Goal: Check status: Check status

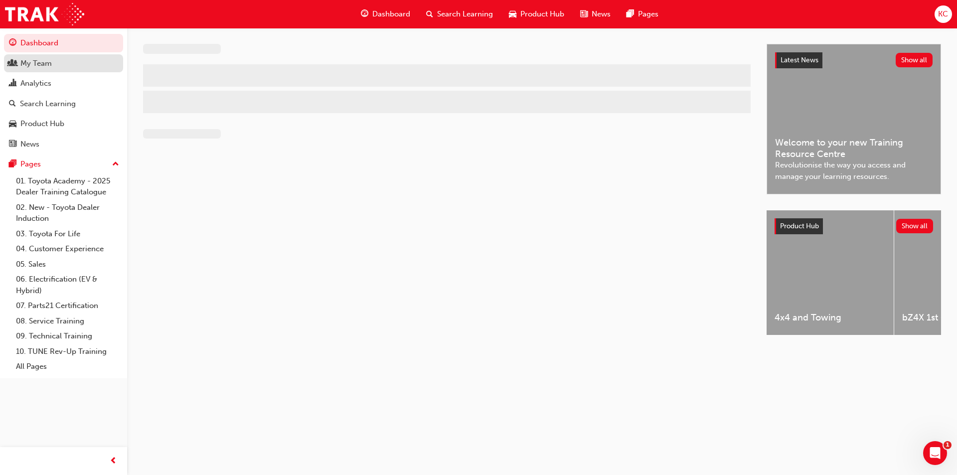
click at [40, 59] on div "My Team" at bounding box center [35, 63] width 31 height 11
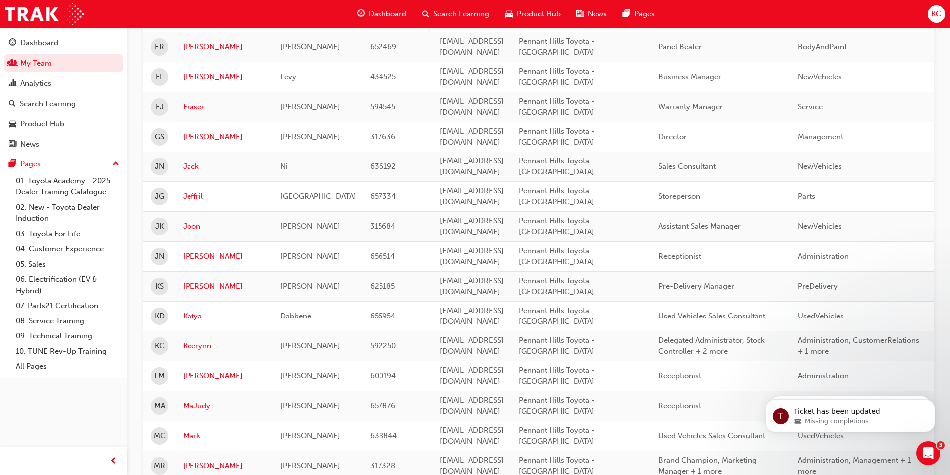
scroll to position [768, 0]
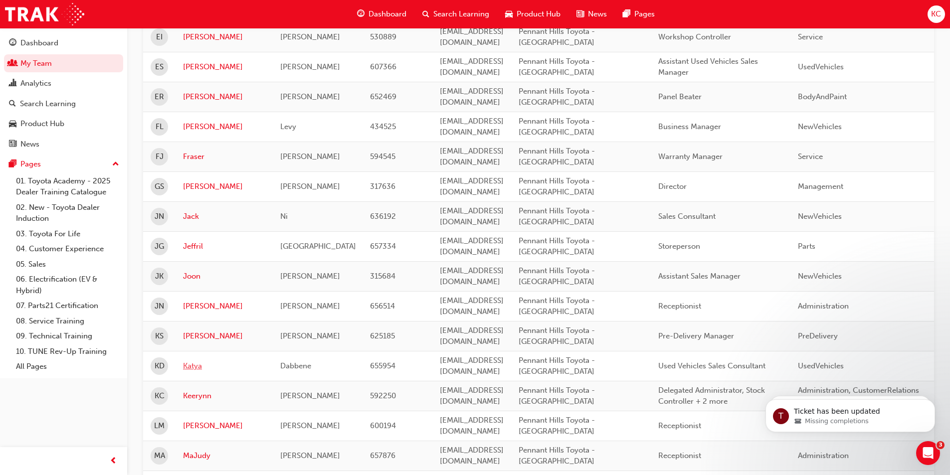
click at [189, 364] on link "Katya" at bounding box center [224, 365] width 82 height 11
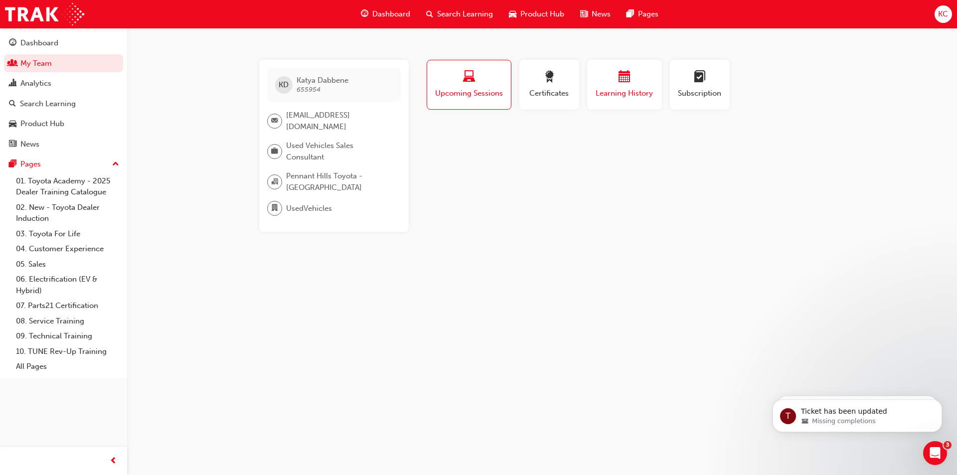
click at [625, 81] on span "calendar-icon" at bounding box center [625, 77] width 12 height 13
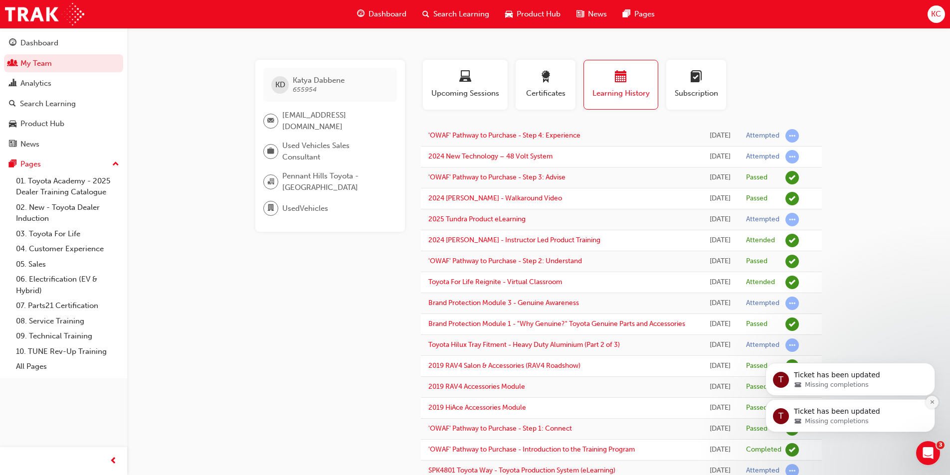
click at [935, 400] on button "Dismiss notification" at bounding box center [931, 402] width 13 height 13
click at [935, 401] on button "Dismiss notification" at bounding box center [931, 402] width 13 height 13
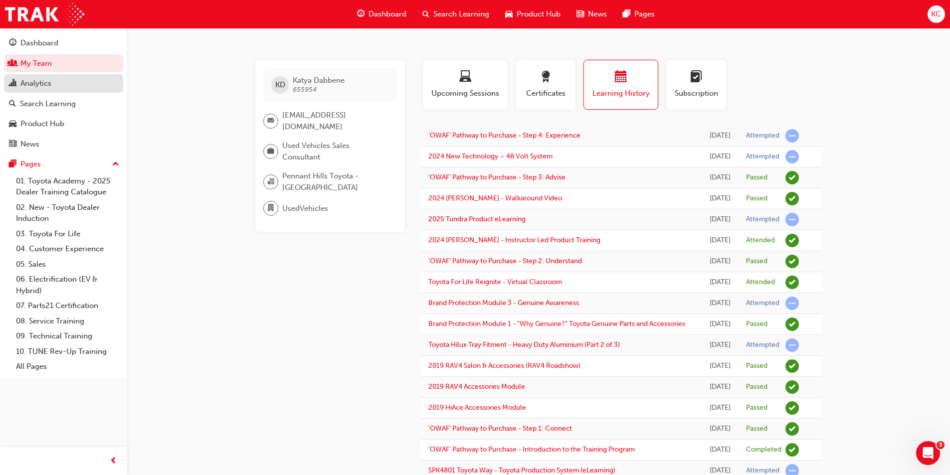
click at [31, 83] on div "Analytics" at bounding box center [35, 83] width 31 height 11
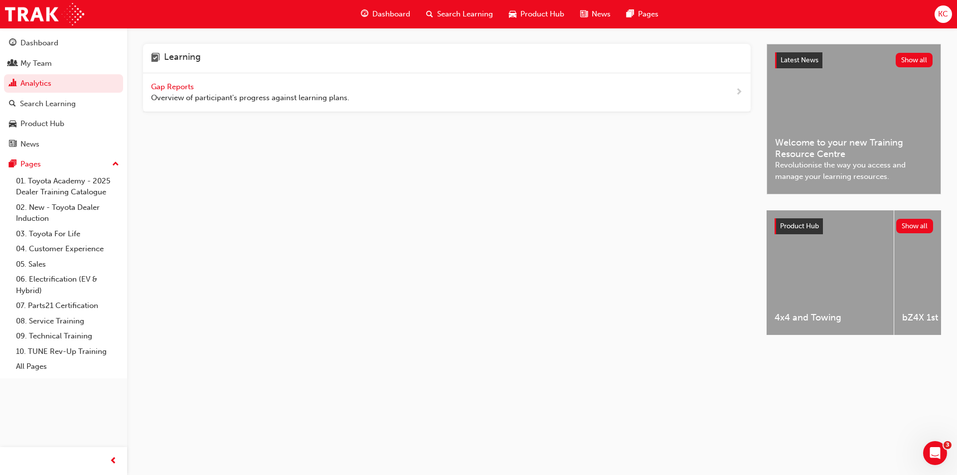
click at [173, 88] on span "Gap Reports" at bounding box center [173, 86] width 45 height 9
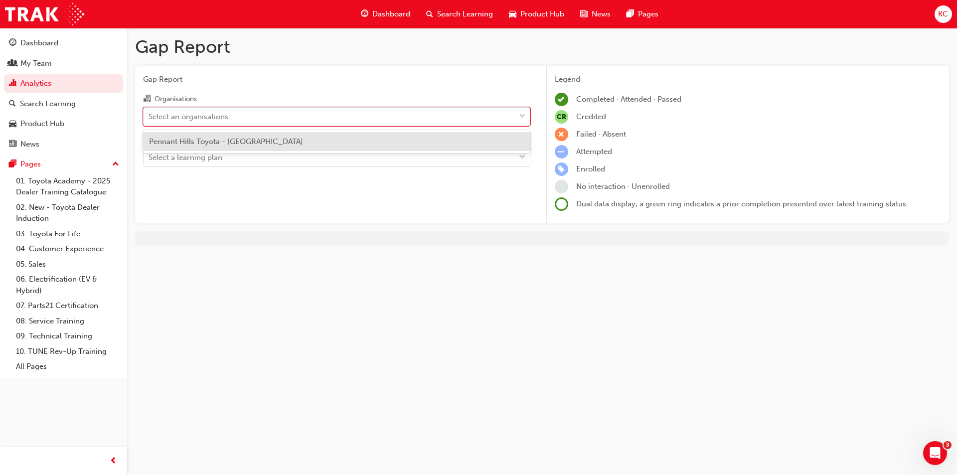
click at [255, 121] on div "Select an organisations" at bounding box center [329, 116] width 371 height 17
click at [150, 120] on input "Organisations option Pennant Hills Toyota - PENNANT HILLS focused, 1 of 1. 1 re…" at bounding box center [149, 116] width 1 height 8
click at [249, 140] on span "Pennant Hills Toyota - [GEOGRAPHIC_DATA]" at bounding box center [226, 141] width 154 height 9
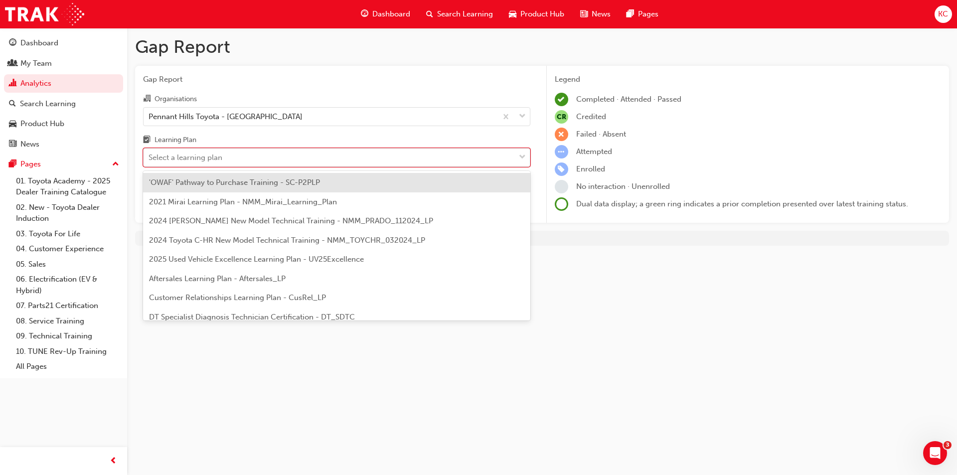
click at [251, 156] on div "Select a learning plan" at bounding box center [329, 157] width 371 height 17
click at [150, 156] on input "Learning Plan option 'OWAF' Pathway to Purchase Training - SC-P2PLP focused, 1 …" at bounding box center [149, 157] width 1 height 8
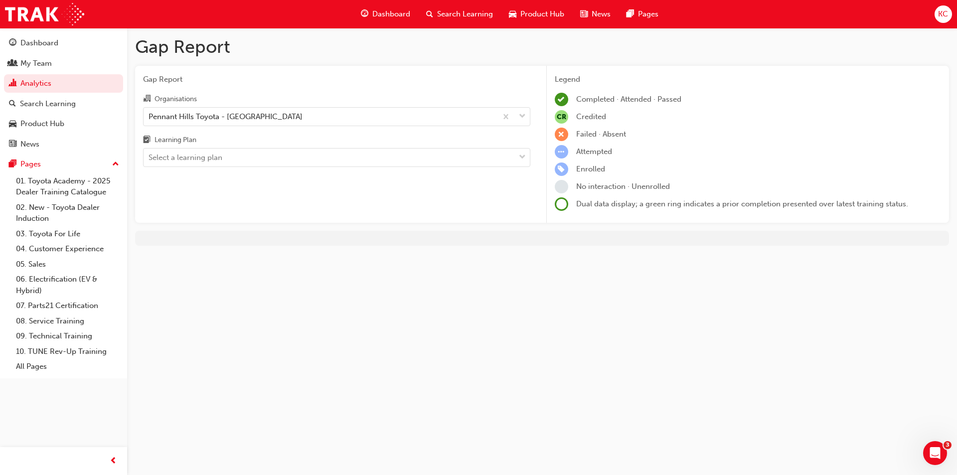
drag, startPoint x: 190, startPoint y: 393, endPoint x: 198, endPoint y: 362, distance: 32.0
click at [188, 392] on div "Gap Report Gap Report Organisations Pennant Hills Toyota - PENNANT HILLS Learni…" at bounding box center [478, 237] width 957 height 475
click at [54, 65] on div "My Team" at bounding box center [63, 63] width 109 height 12
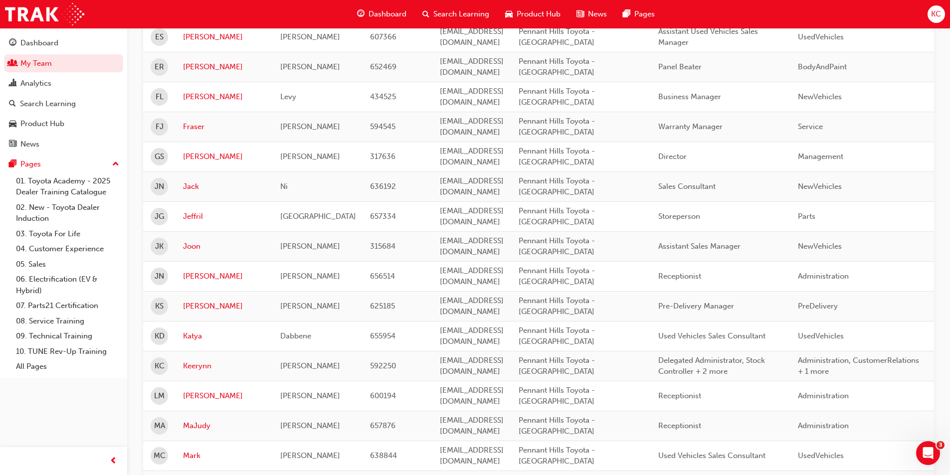
scroll to position [897, 0]
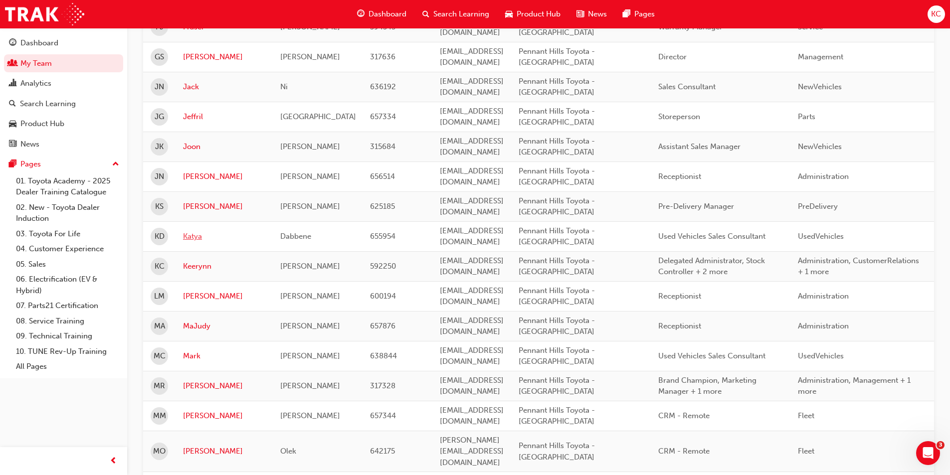
click at [194, 236] on link "Katya" at bounding box center [224, 236] width 82 height 11
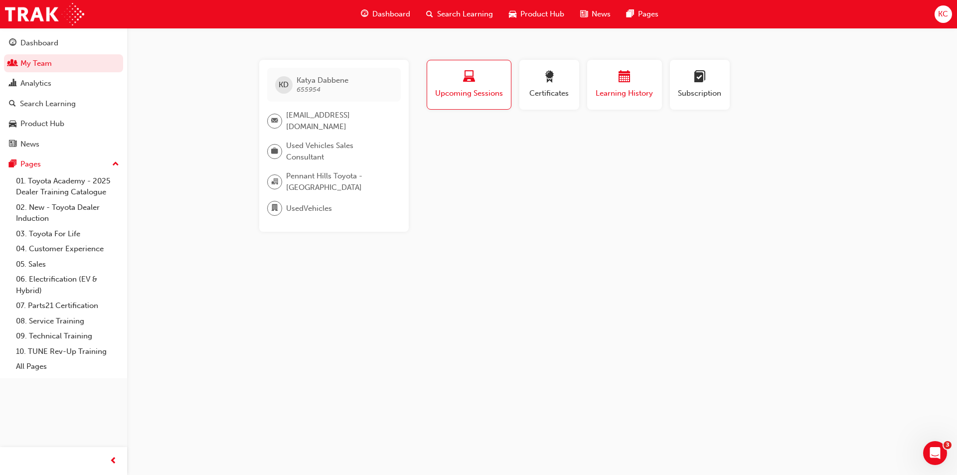
click at [635, 86] on div "Learning History" at bounding box center [625, 85] width 60 height 28
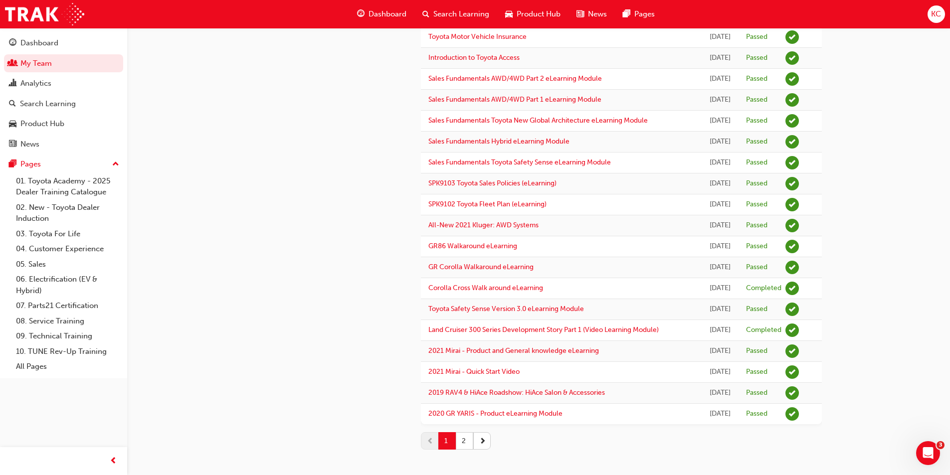
scroll to position [953, 0]
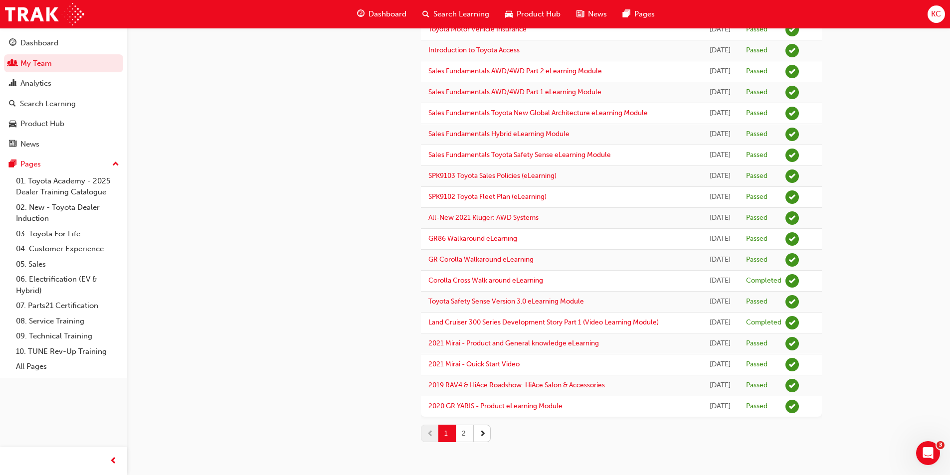
click at [466, 432] on button "2" at bounding box center [464, 433] width 17 height 17
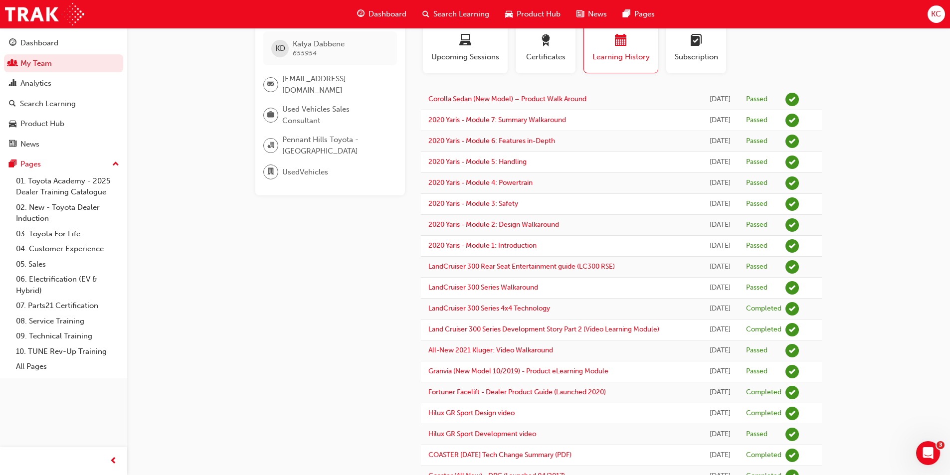
scroll to position [0, 0]
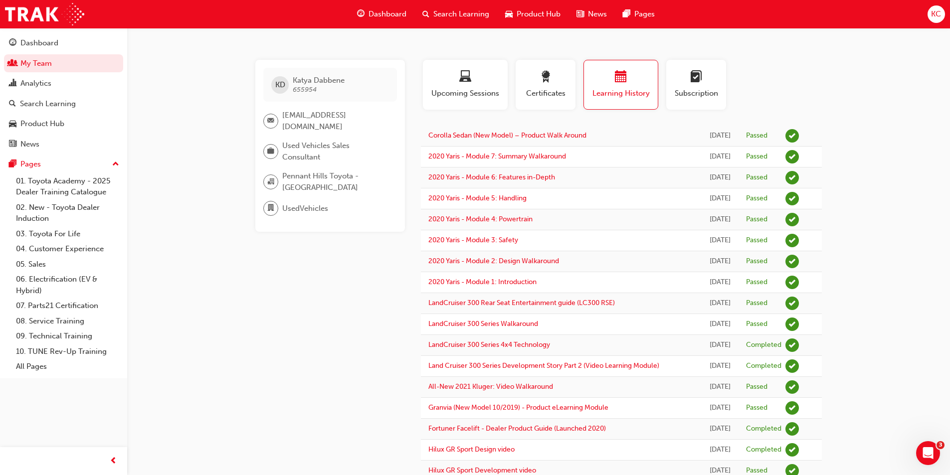
click at [38, 41] on div "Dashboard" at bounding box center [39, 42] width 38 height 11
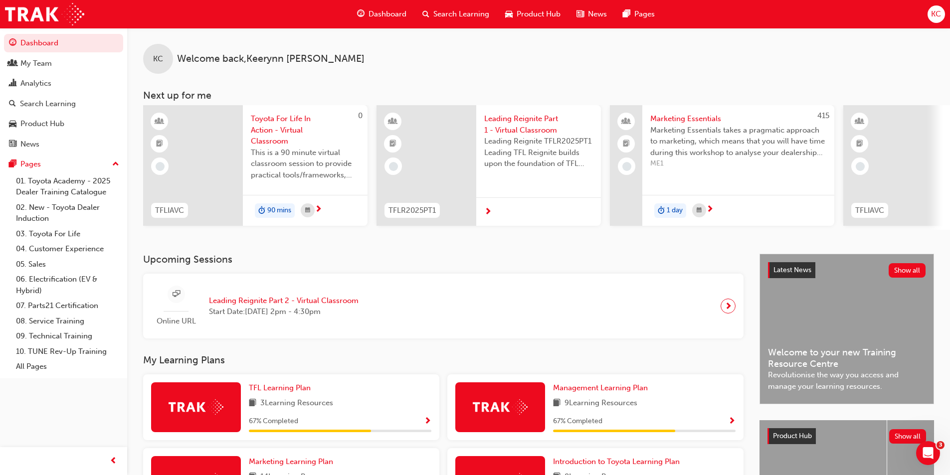
scroll to position [166, 0]
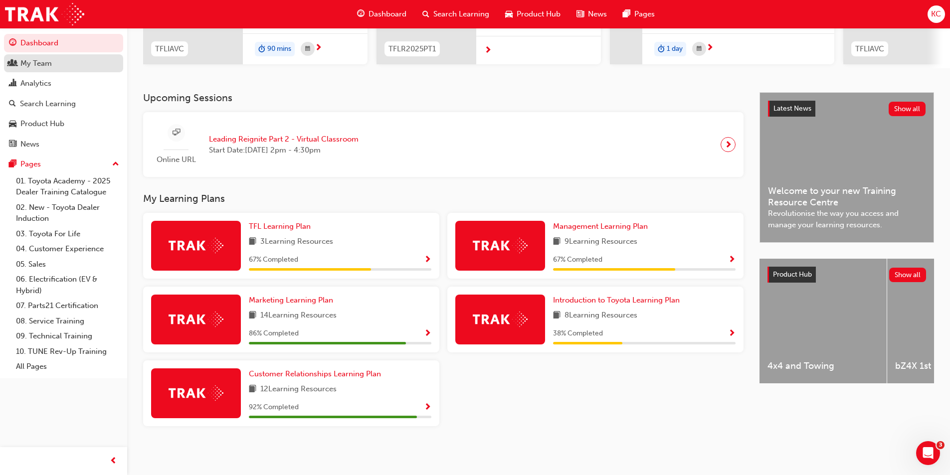
click at [49, 62] on div "My Team" at bounding box center [35, 63] width 31 height 11
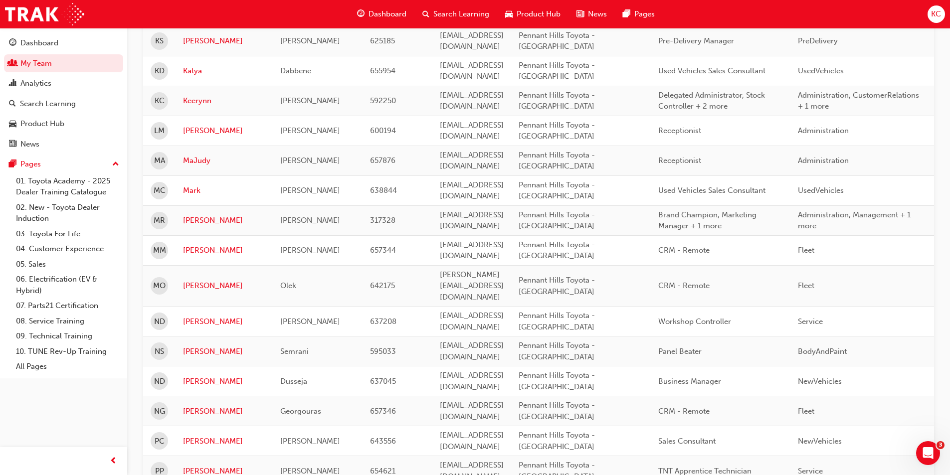
scroll to position [913, 0]
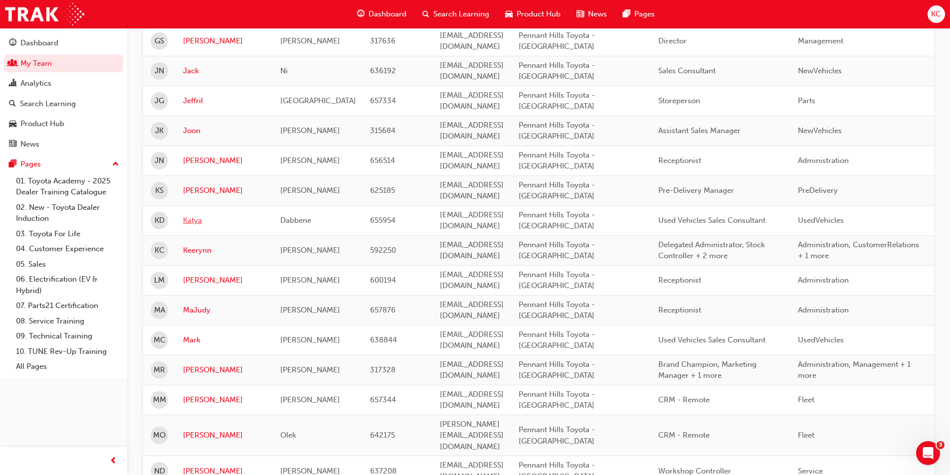
click at [187, 218] on link "Katya" at bounding box center [224, 220] width 82 height 11
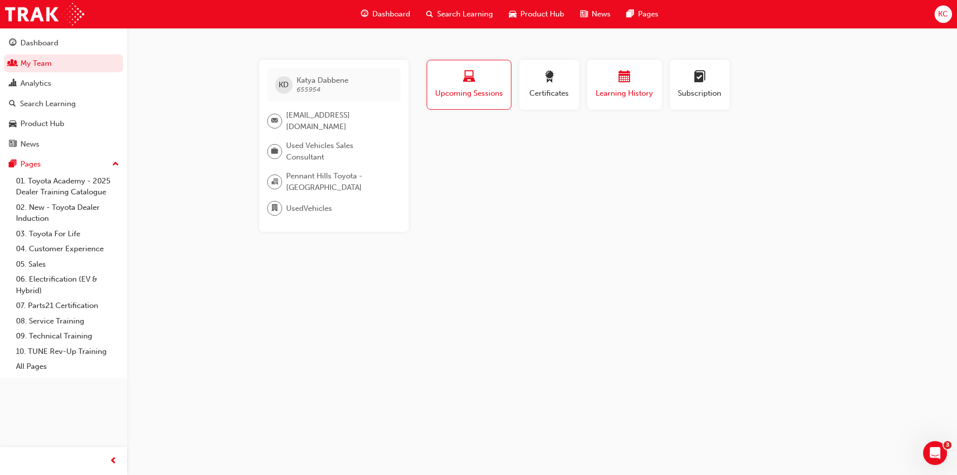
click at [629, 92] on span "Learning History" at bounding box center [625, 93] width 60 height 11
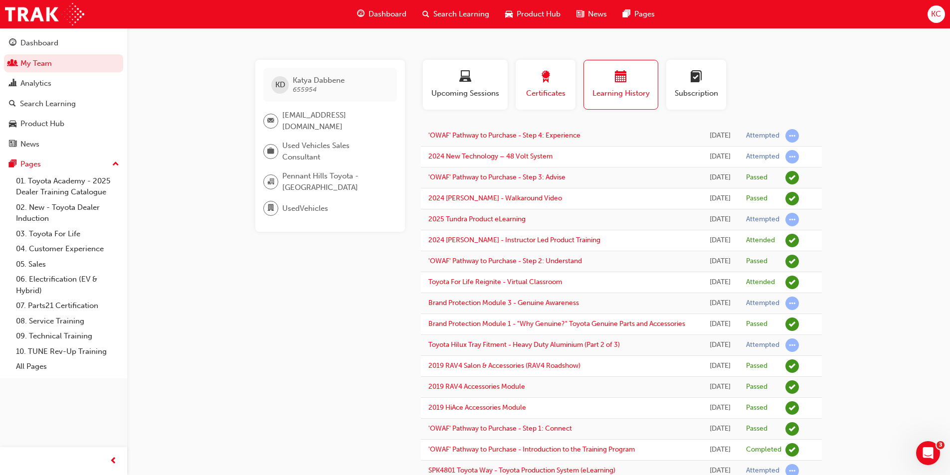
click at [545, 88] on span "Certificates" at bounding box center [545, 93] width 45 height 11
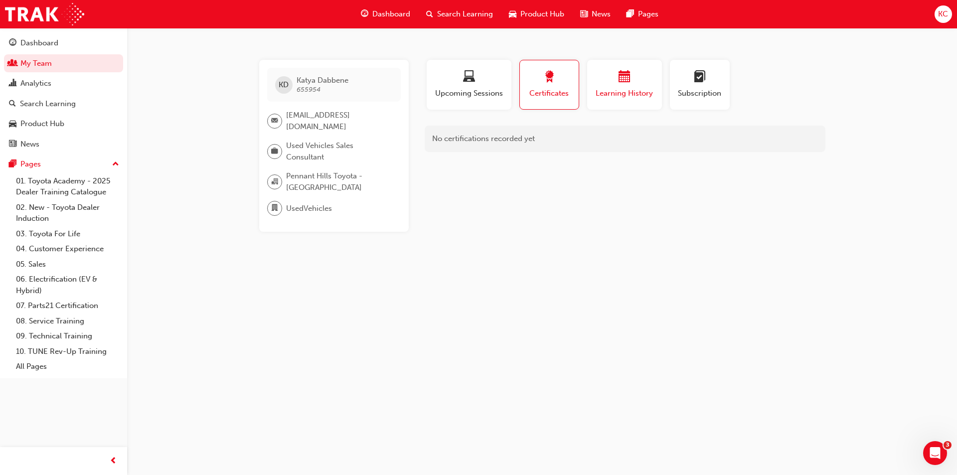
click at [625, 87] on div "Learning History" at bounding box center [625, 85] width 60 height 28
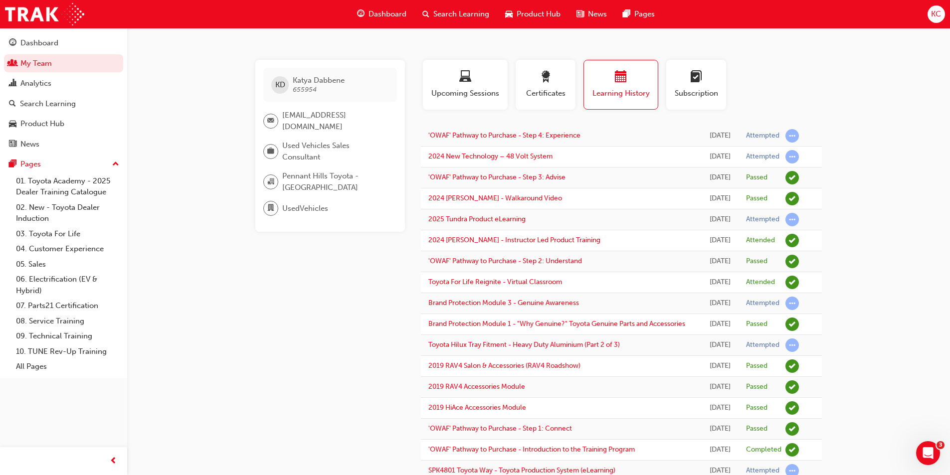
click at [731, 83] on div "Profile Upcoming Sessions Certificates Learning History Subscription" at bounding box center [621, 89] width 421 height 58
click at [699, 86] on div "Subscription" at bounding box center [695, 85] width 45 height 28
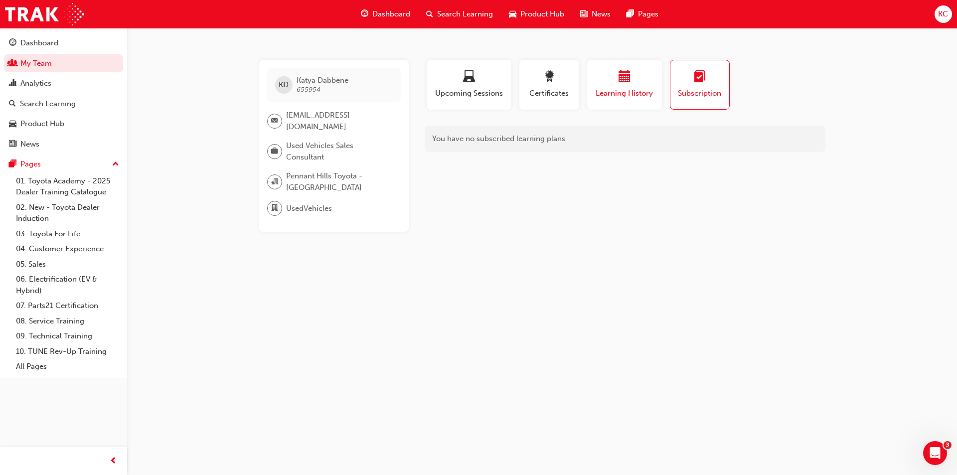
click at [625, 91] on span "Learning History" at bounding box center [625, 93] width 60 height 11
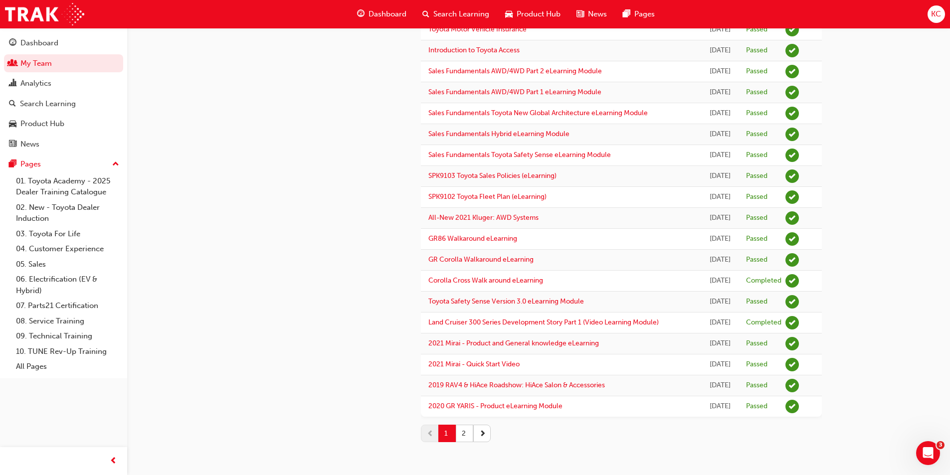
scroll to position [953, 0]
click at [467, 435] on button "2" at bounding box center [464, 433] width 17 height 17
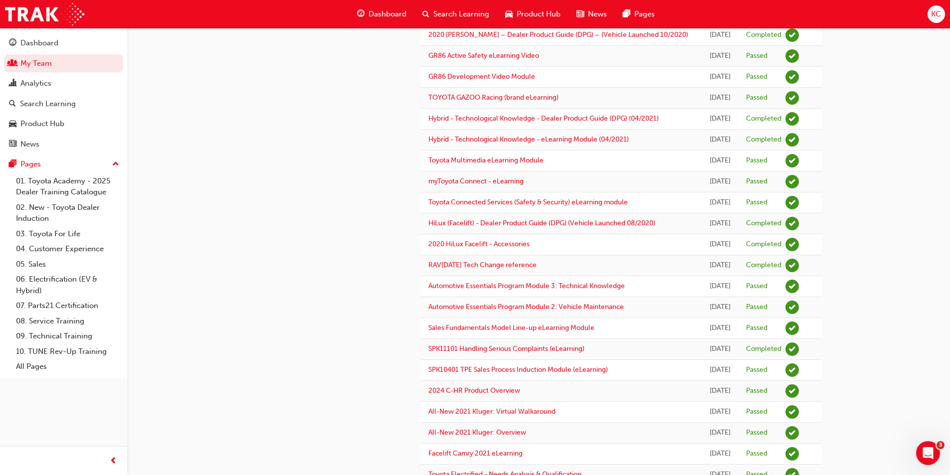
scroll to position [399, 0]
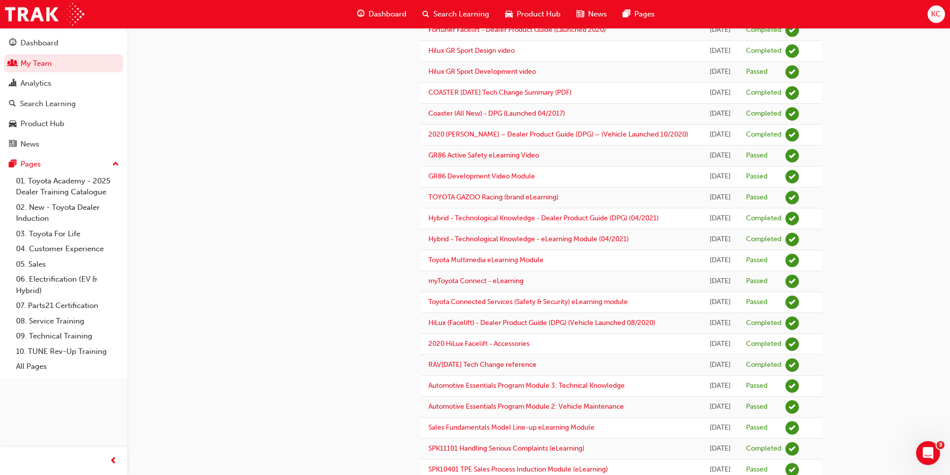
click at [302, 404] on div "KD [PERSON_NAME] 655954 [EMAIL_ADDRESS][DOMAIN_NAME] Used Vehicles Sales Consul…" at bounding box center [338, 223] width 166 height 1125
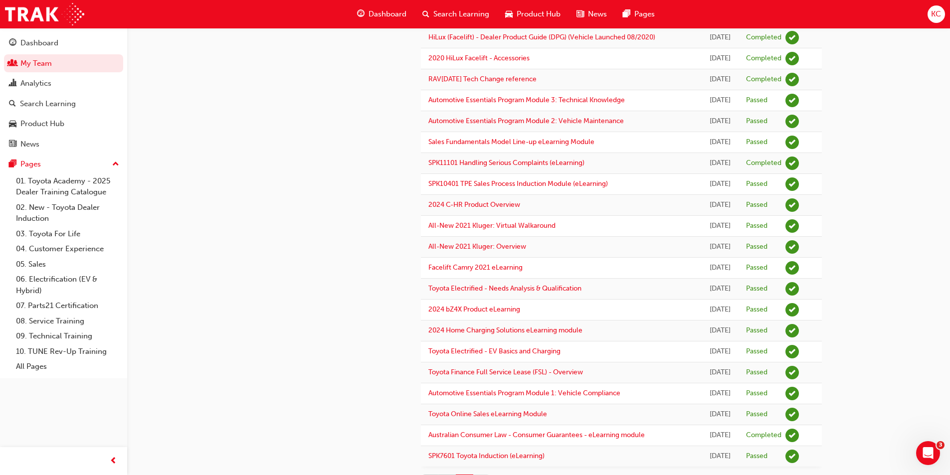
scroll to position [734, 0]
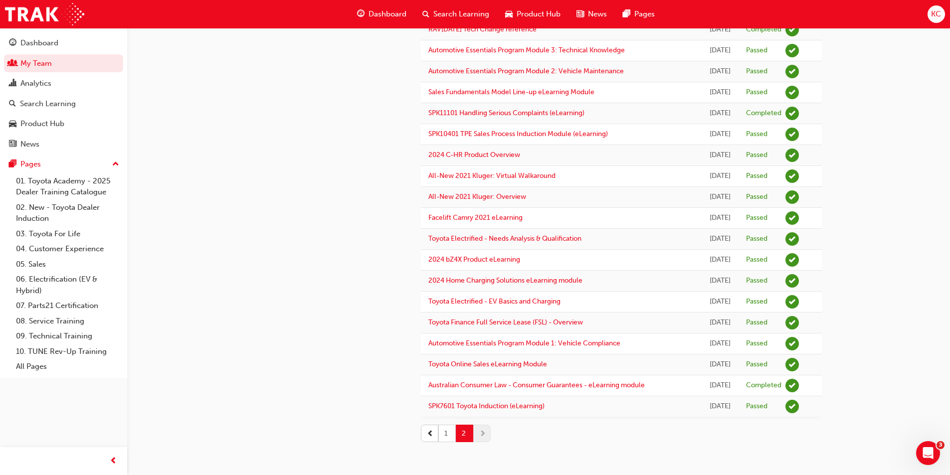
click at [444, 436] on button "1" at bounding box center [446, 433] width 17 height 17
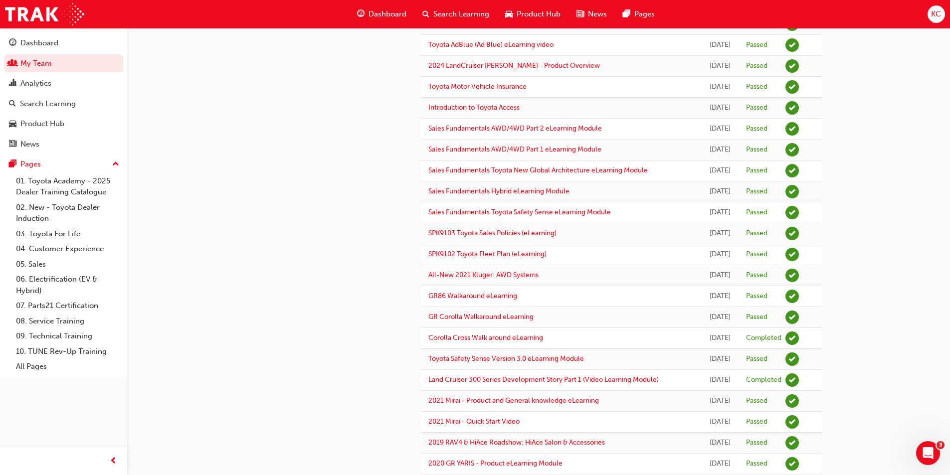
scroll to position [953, 0]
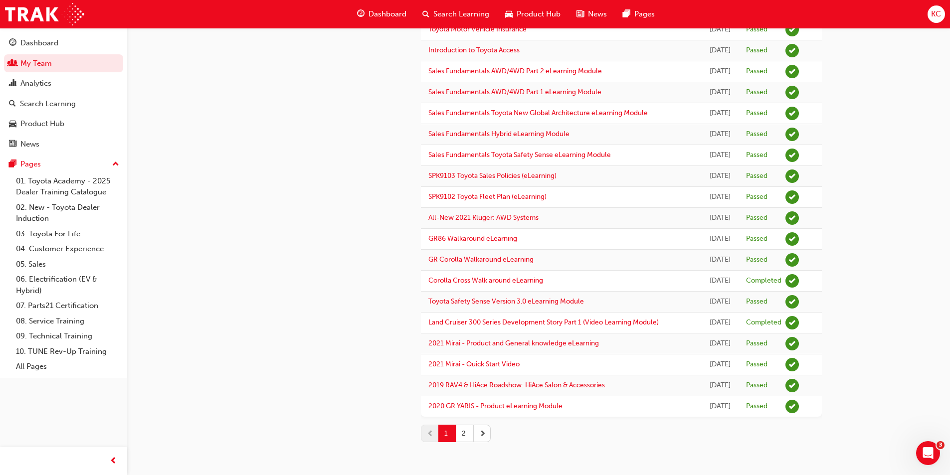
click at [483, 431] on span "next-icon" at bounding box center [482, 433] width 7 height 10
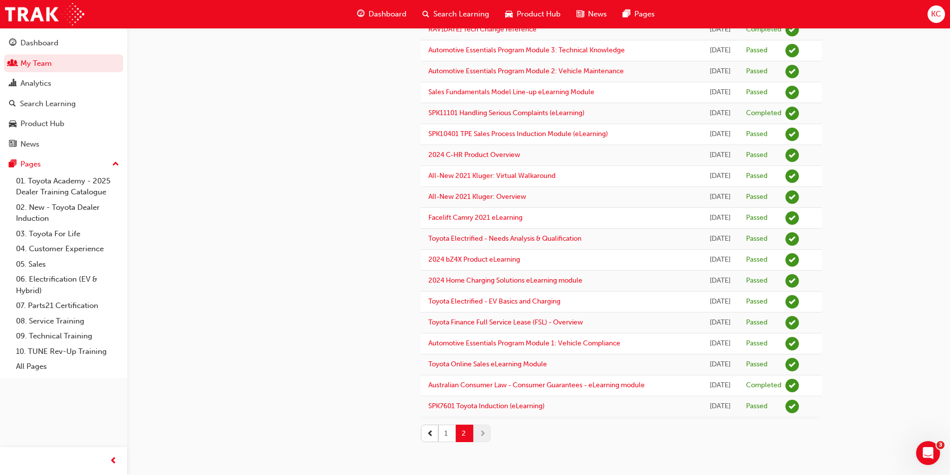
click at [452, 434] on button "1" at bounding box center [446, 433] width 17 height 17
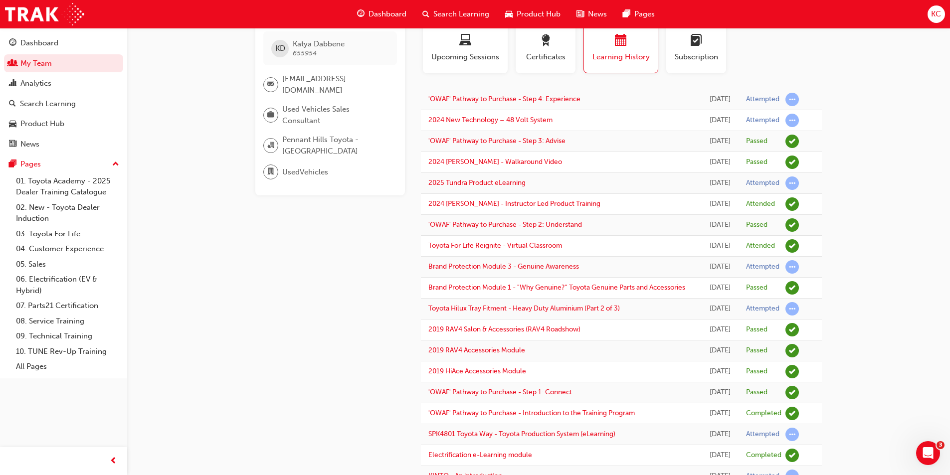
scroll to position [0, 0]
